Goal: Task Accomplishment & Management: Manage account settings

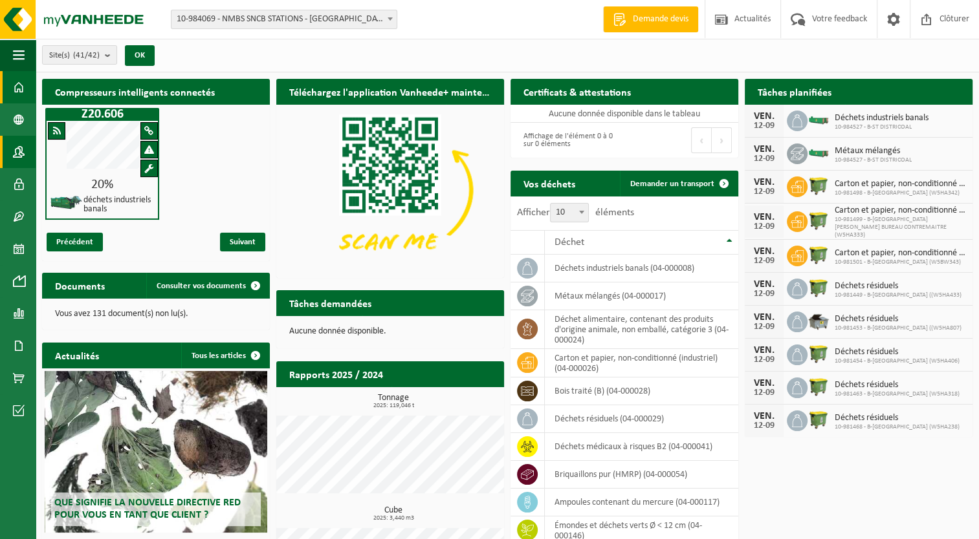
click at [14, 153] on span at bounding box center [19, 152] width 12 height 32
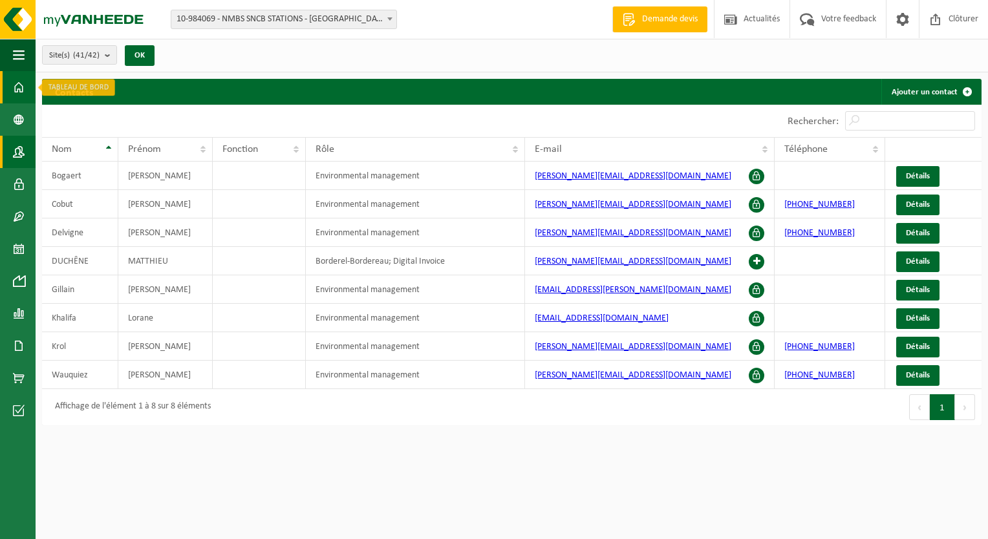
click at [16, 87] on span at bounding box center [19, 87] width 12 height 32
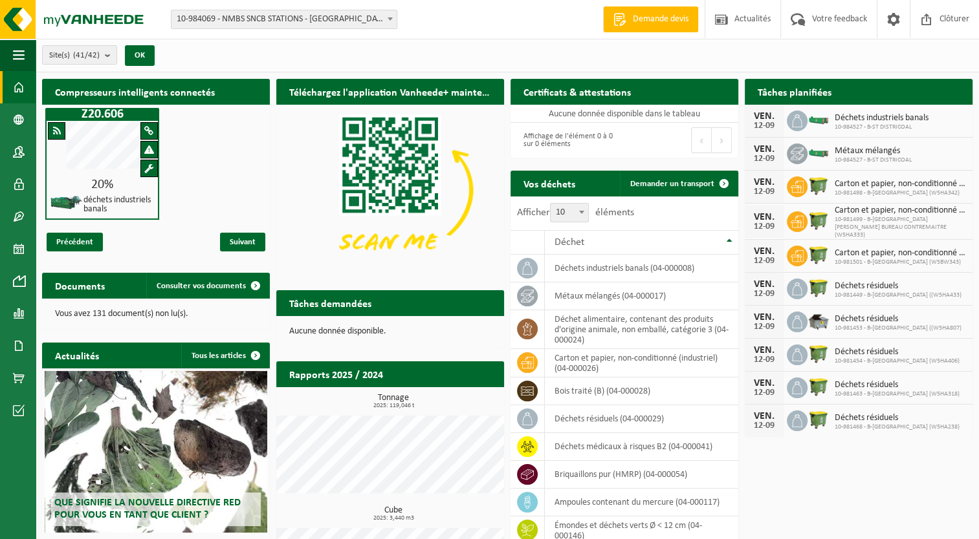
click at [868, 125] on span "10-984527 - B-ST DISTRICOAL" at bounding box center [881, 128] width 94 height 8
drag, startPoint x: 868, startPoint y: 125, endPoint x: 823, endPoint y: 120, distance: 45.0
click at [823, 120] on img at bounding box center [818, 120] width 22 height 12
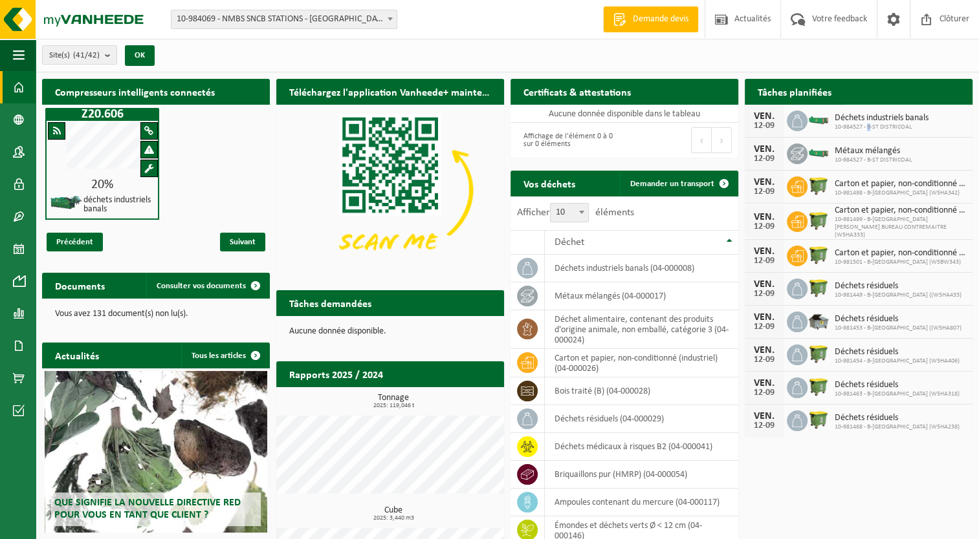
drag, startPoint x: 823, startPoint y: 120, endPoint x: 955, endPoint y: 89, distance: 135.6
click at [955, 104] on span at bounding box center [958, 117] width 26 height 26
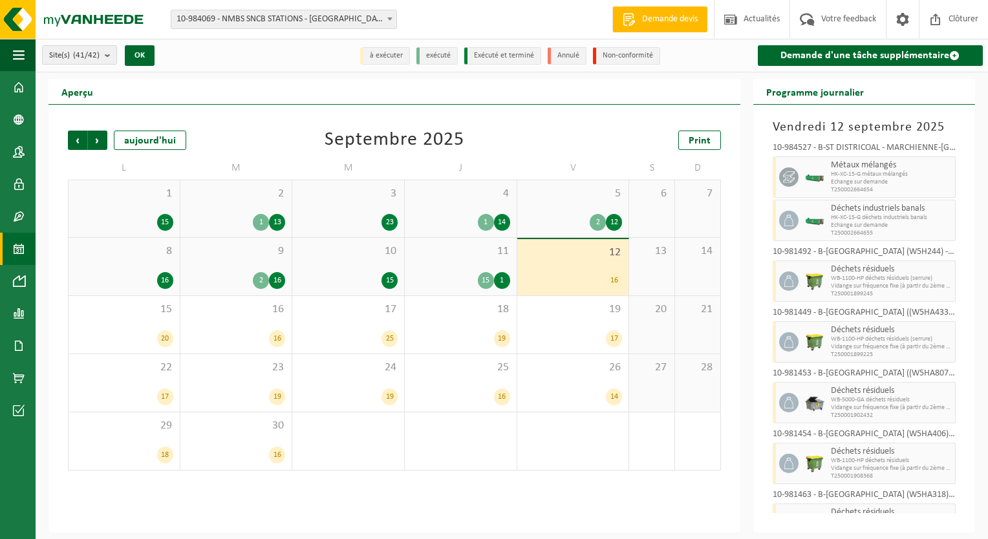
click at [576, 260] on div "12 16" at bounding box center [573, 267] width 112 height 56
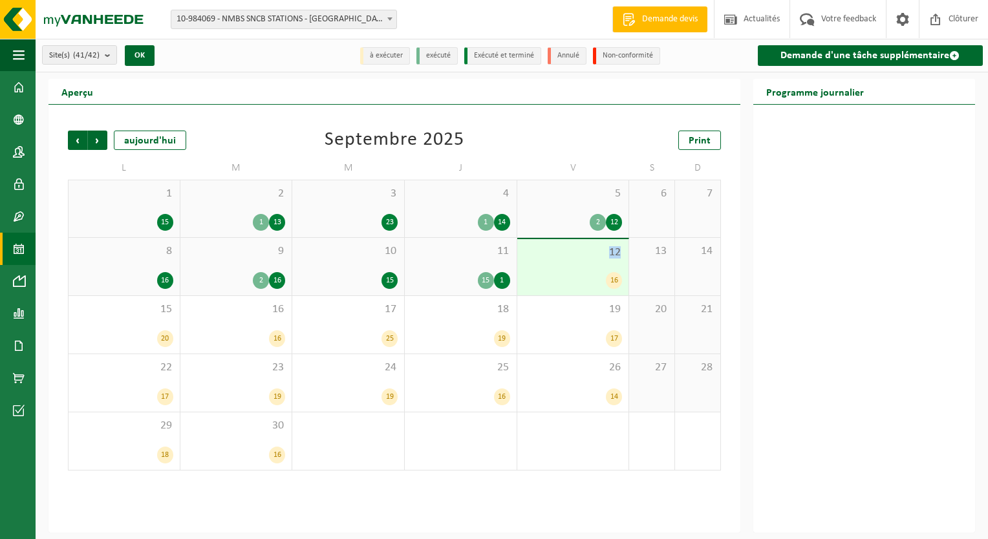
click at [576, 260] on div "12 16" at bounding box center [573, 267] width 112 height 56
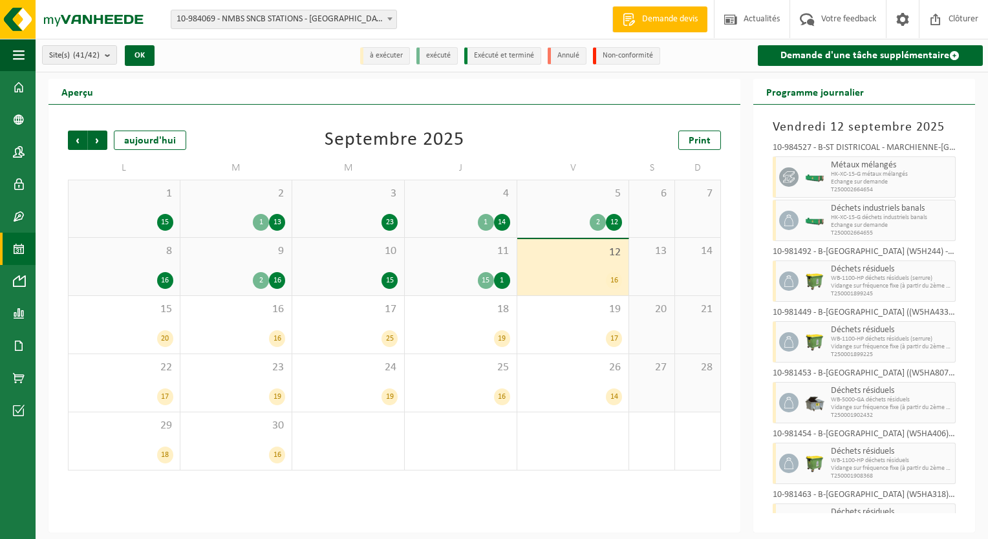
click at [859, 167] on span "Métaux mélangés" at bounding box center [891, 165] width 121 height 10
click at [790, 176] on icon at bounding box center [789, 177] width 12 height 12
click at [811, 177] on img at bounding box center [814, 178] width 19 height 10
click at [838, 179] on span "Echange sur demande" at bounding box center [891, 183] width 121 height 8
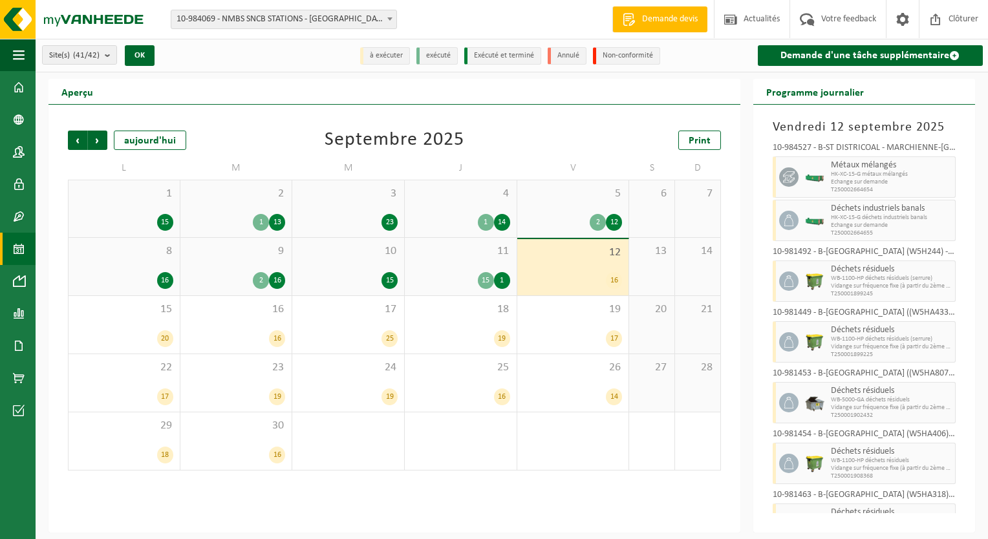
click at [713, 63] on div "Site(s) (41/42) Tout sélectionner Tout désélectionner Sélectionner les actifs N…" at bounding box center [512, 56] width 953 height 34
click at [856, 223] on span "Echange sur demande" at bounding box center [891, 226] width 121 height 8
